Goal: Use online tool/utility: Utilize a website feature to perform a specific function

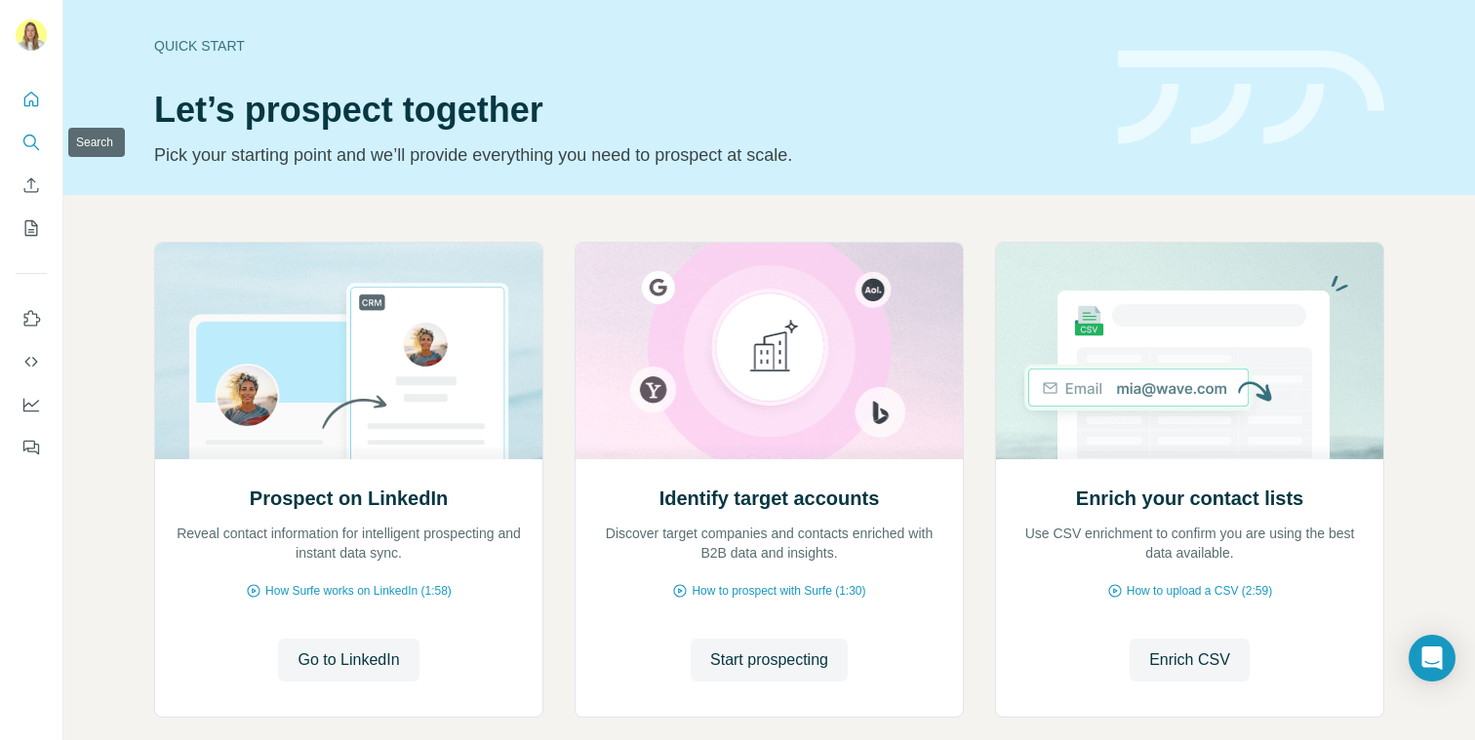
click at [30, 146] on icon "Search" at bounding box center [29, 141] width 13 height 13
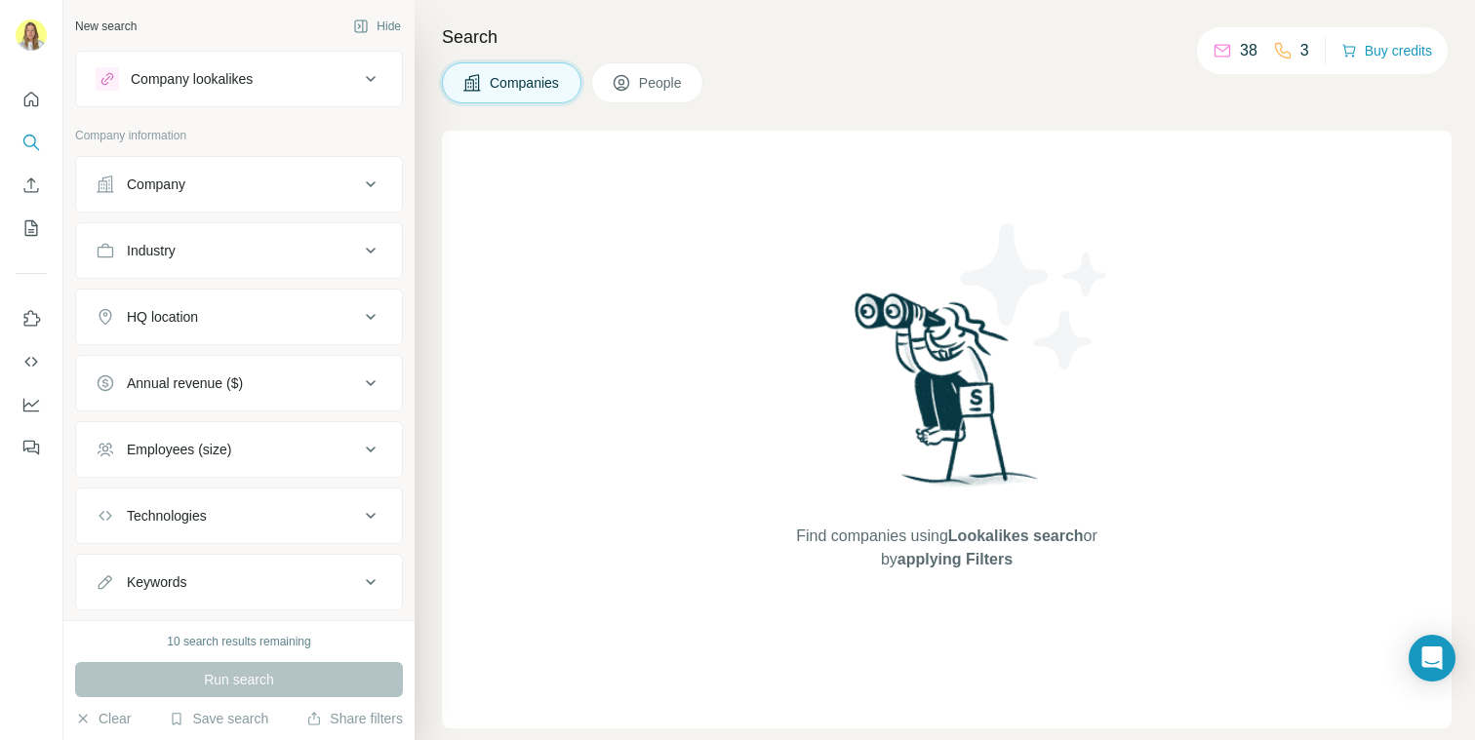
click at [622, 84] on icon at bounding box center [622, 83] width 20 height 20
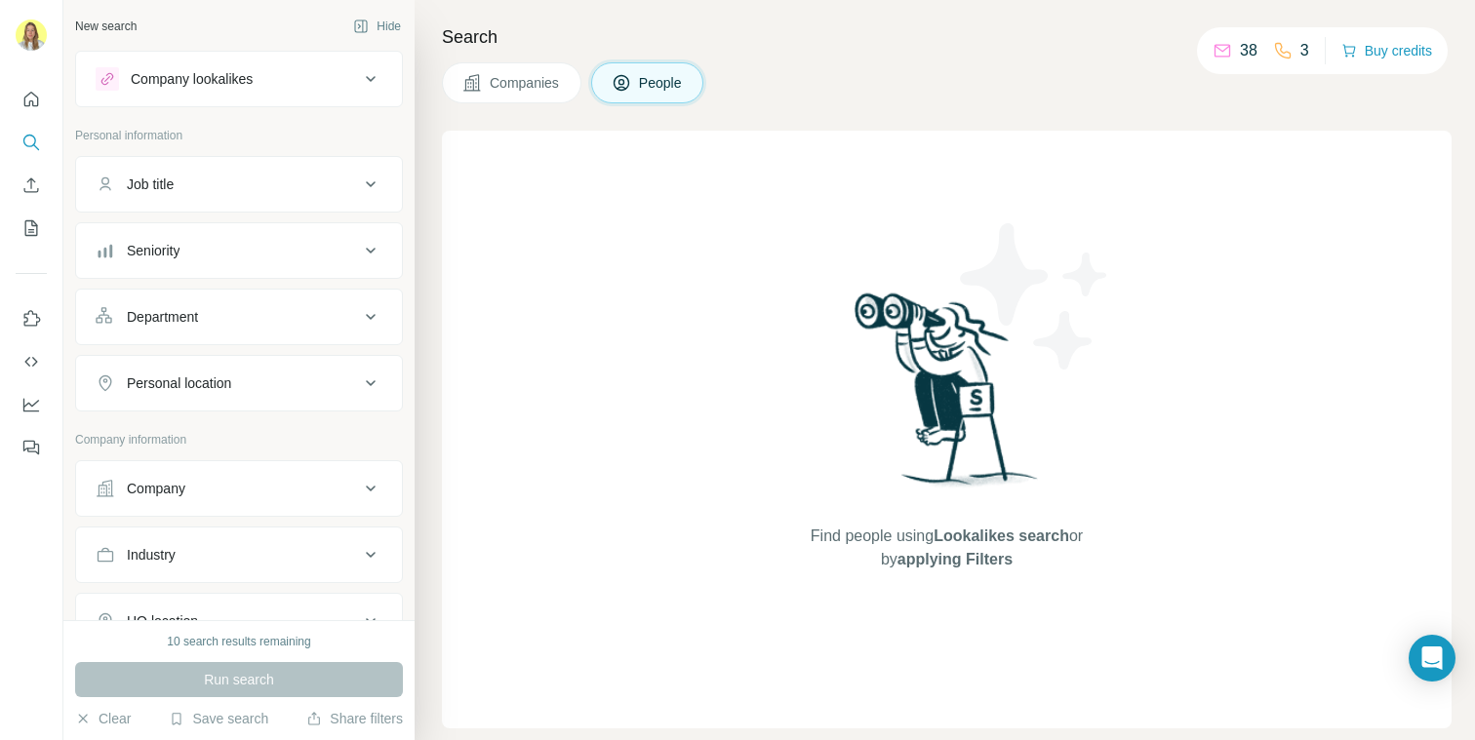
click at [202, 486] on div "Company" at bounding box center [227, 489] width 263 height 20
click at [200, 534] on input "text" at bounding box center [239, 537] width 287 height 35
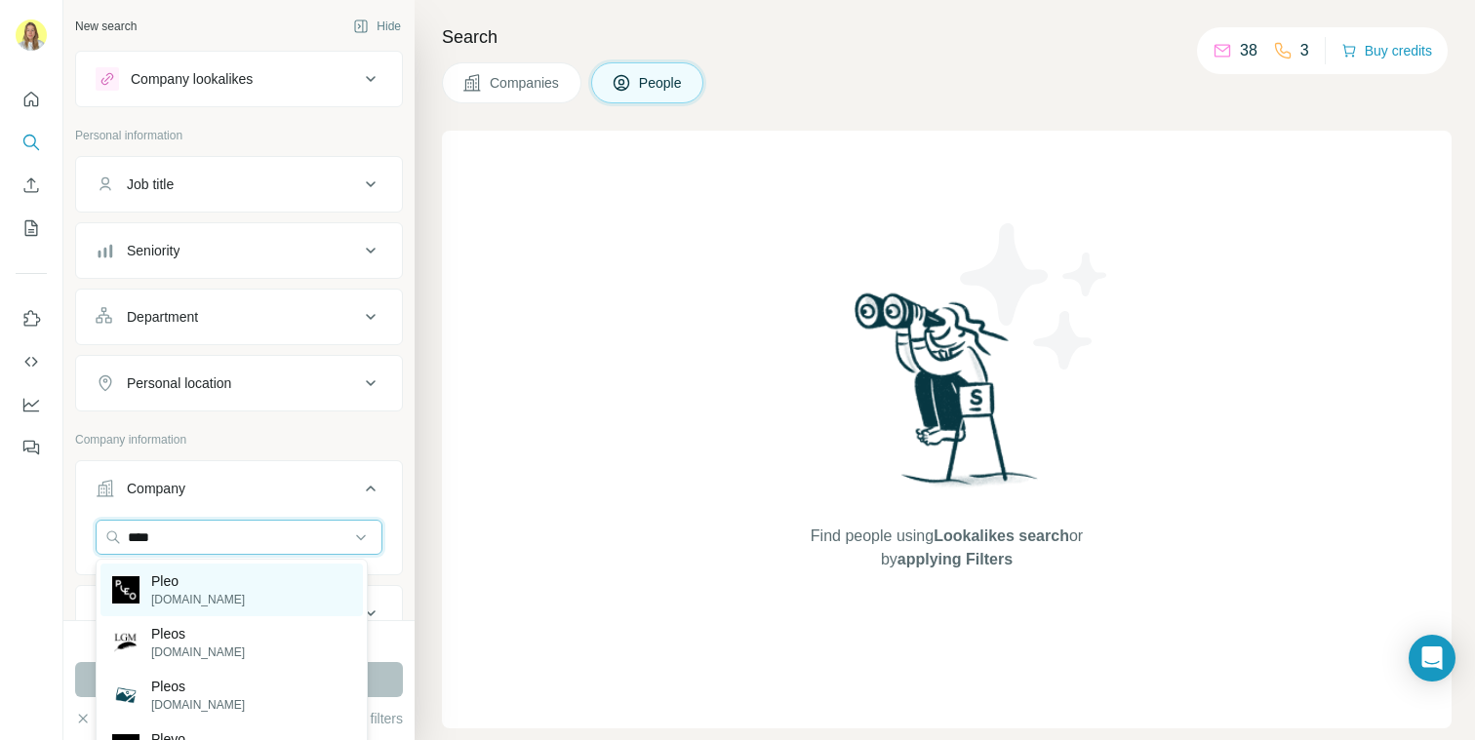
type input "****"
click at [156, 599] on p "[DOMAIN_NAME]" at bounding box center [198, 600] width 94 height 18
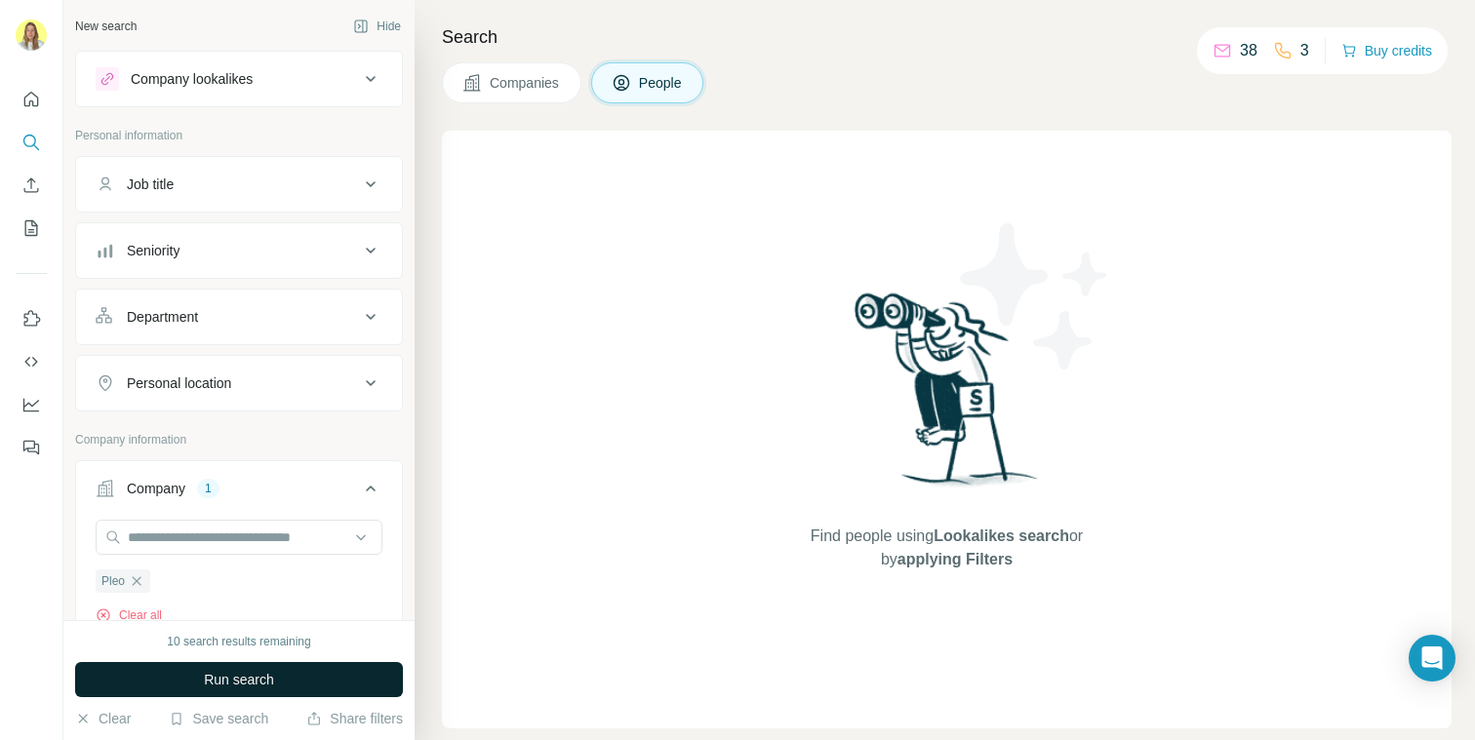
click at [153, 684] on button "Run search" at bounding box center [239, 679] width 328 height 35
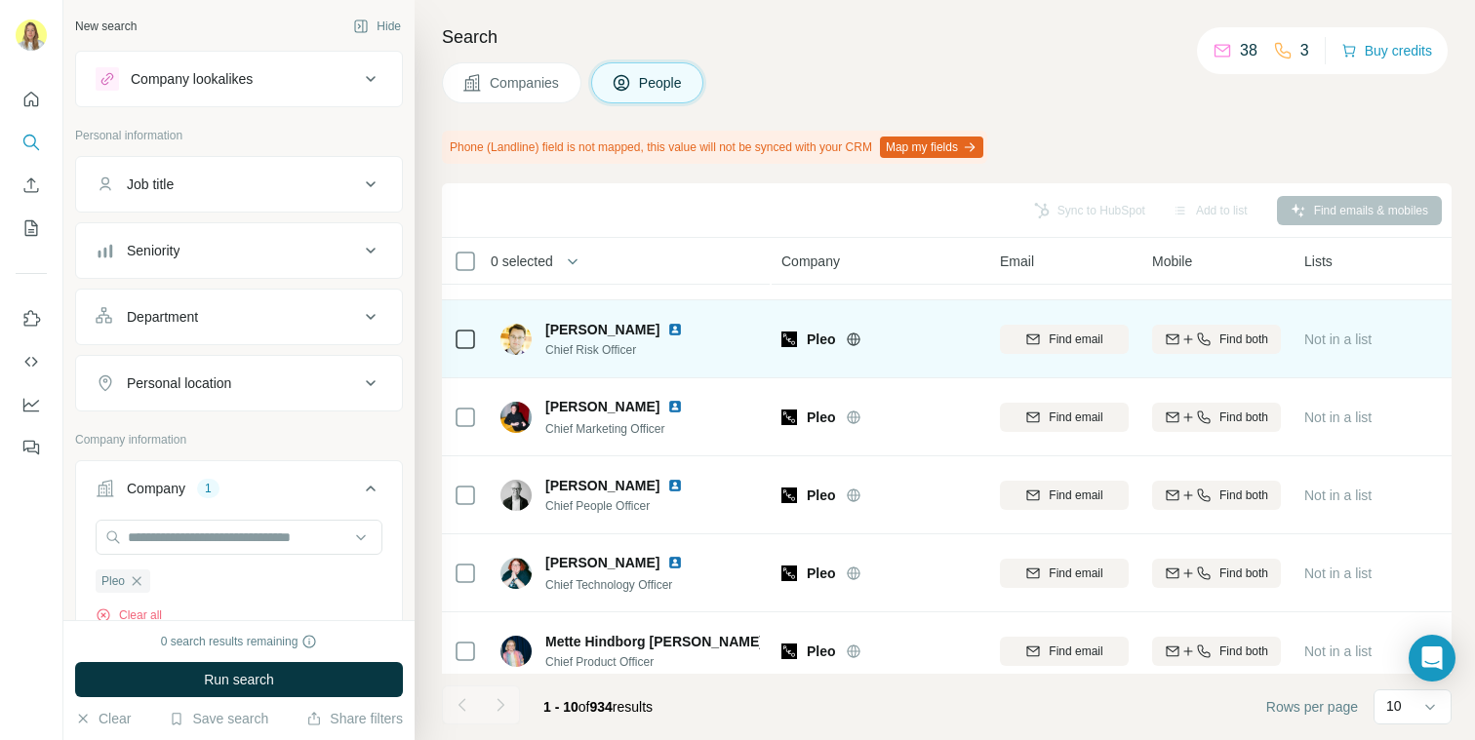
scroll to position [402, 0]
